Goal: Find specific page/section: Find specific page/section

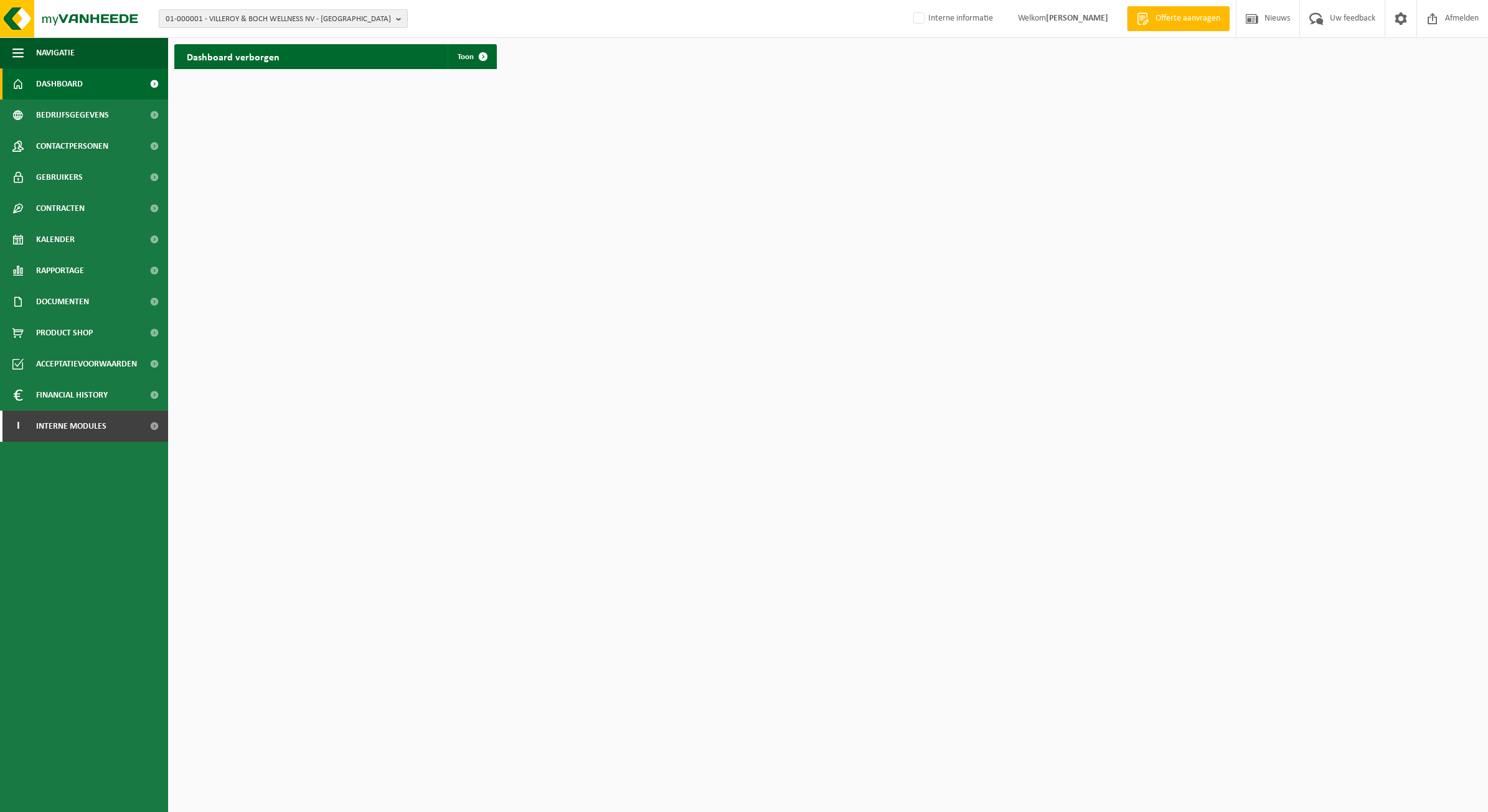
click at [237, 20] on span "01-000001 - VILLEROY & BOCH WELLNESS NV - [GEOGRAPHIC_DATA]" at bounding box center [278, 19] width 226 height 19
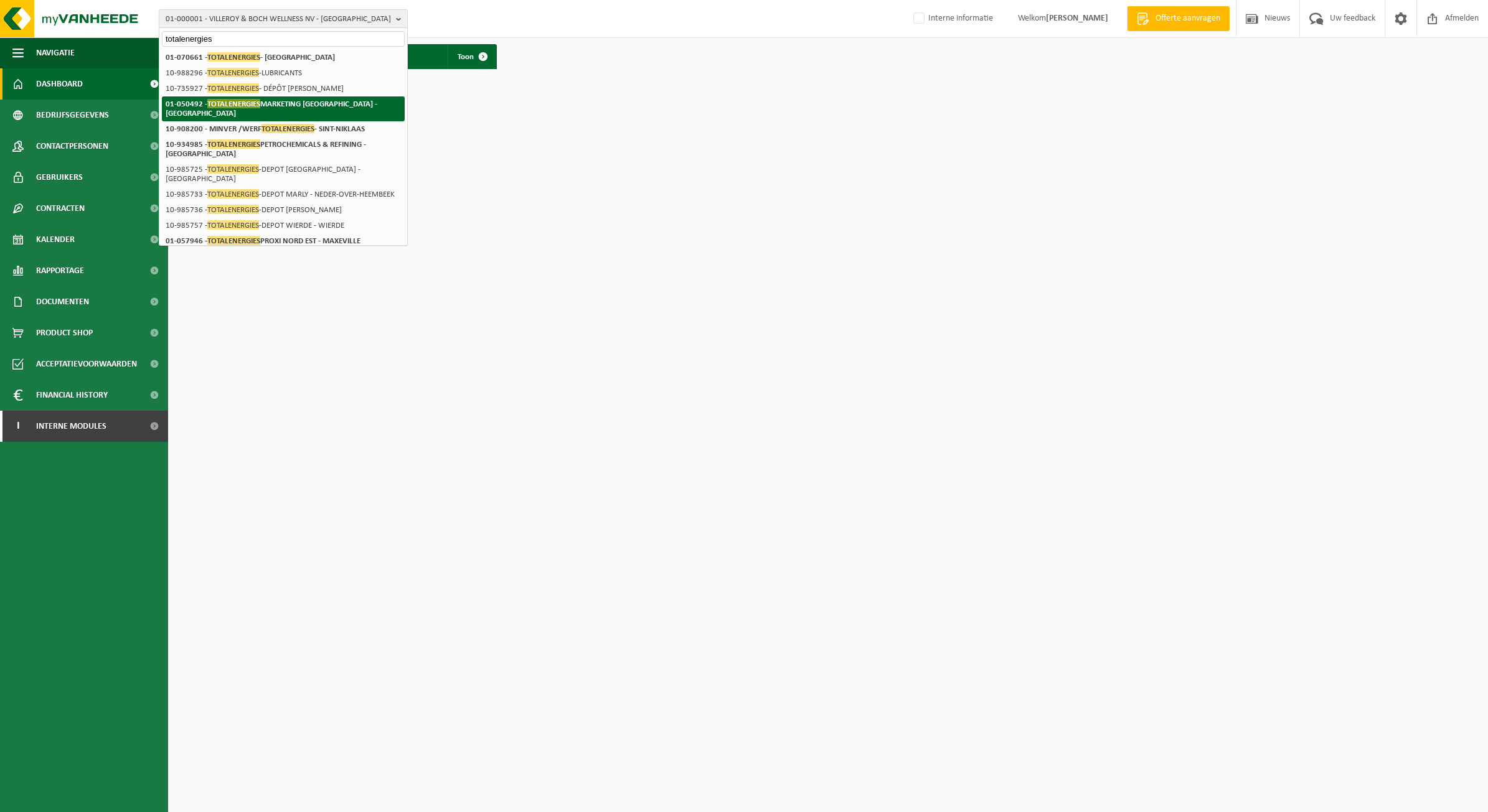
type input "totalenergies"
click at [275, 103] on strong "01-050492 - TOTALENERGIES MARKETING [GEOGRAPHIC_DATA] - [GEOGRAPHIC_DATA]" at bounding box center [271, 107] width 211 height 19
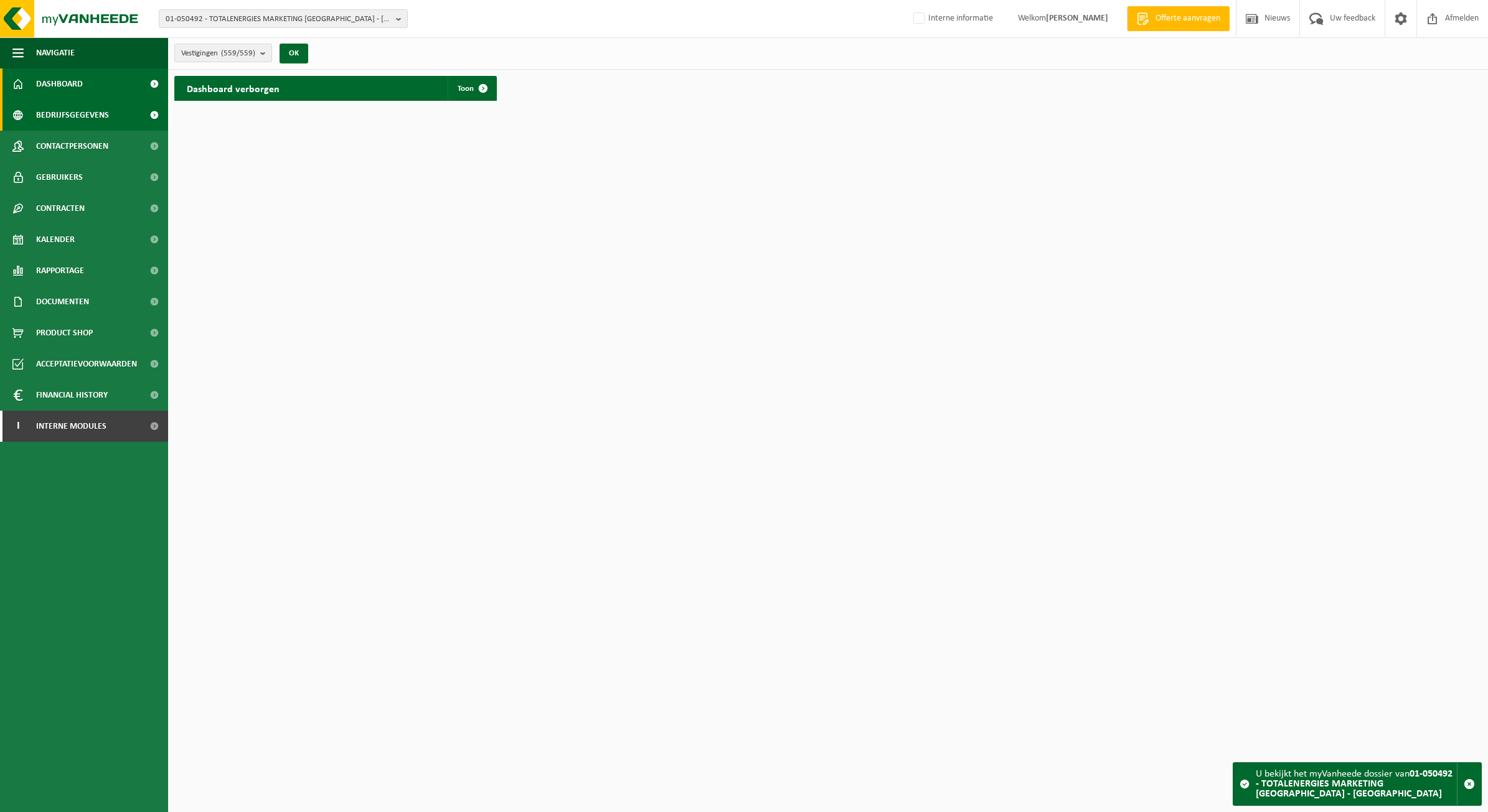
click at [75, 109] on span "Bedrijfsgegevens" at bounding box center [73, 114] width 73 height 31
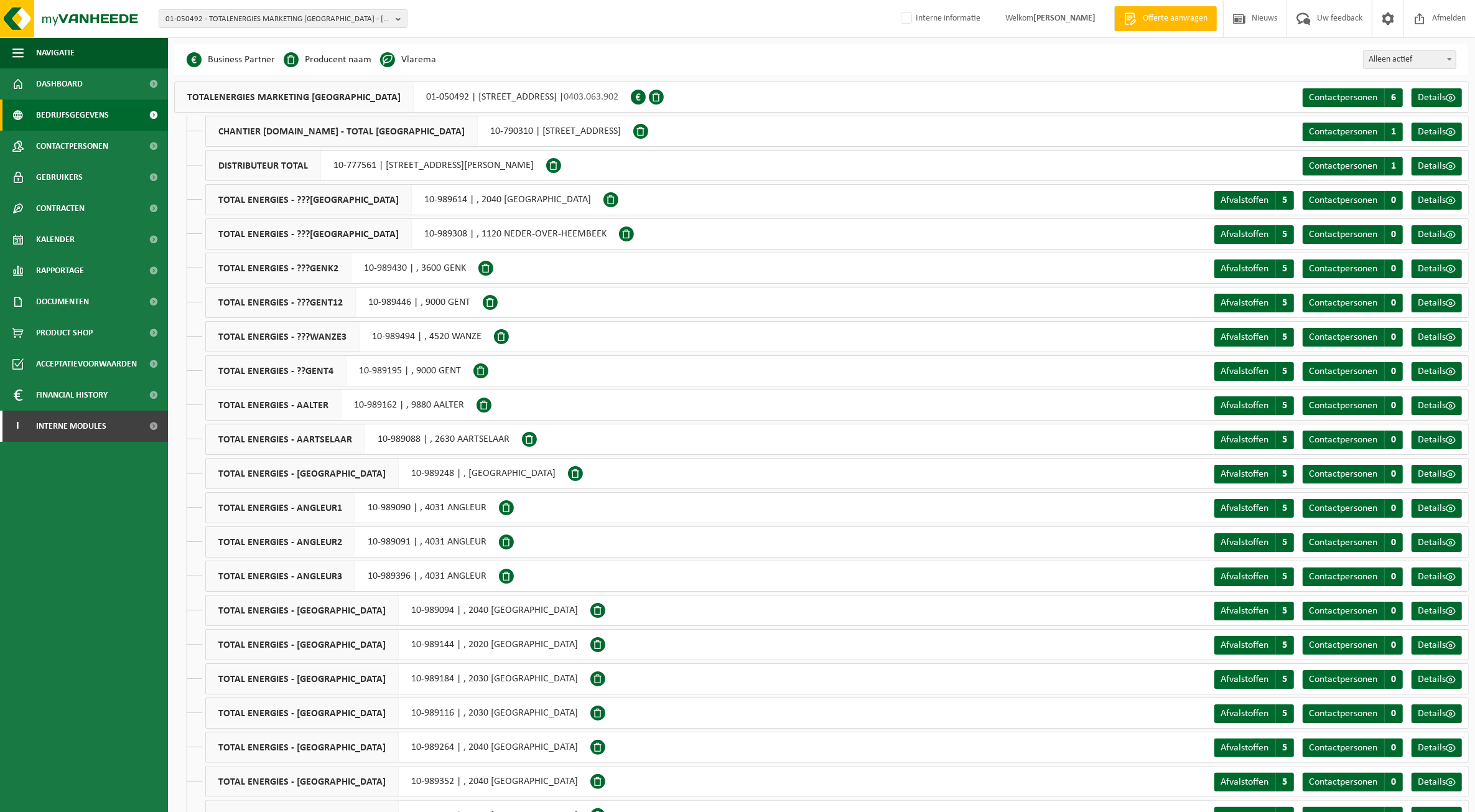
click at [593, 103] on div "TOTALENERGIES MARKETING BELGIUM 01-050492 | ANSPACHLAAN 1 bus 02, 1000 BRUSSEL …" at bounding box center [402, 97] width 457 height 31
drag, startPoint x: 648, startPoint y: 95, endPoint x: 185, endPoint y: 98, distance: 463.0
click at [185, 98] on div "TOTALENERGIES MARKETING BELGIUM 01-050492 | ANSPACHLAAN 1 bus 02, 1000 BRUSSEL …" at bounding box center [402, 97] width 457 height 31
copy div "TOTALENERGIES MARKETING BELGIUM 01-050492 | ANSPACHLAAN 1 bus 02, 1000 BRUSSEL …"
